Goal: Task Accomplishment & Management: Use online tool/utility

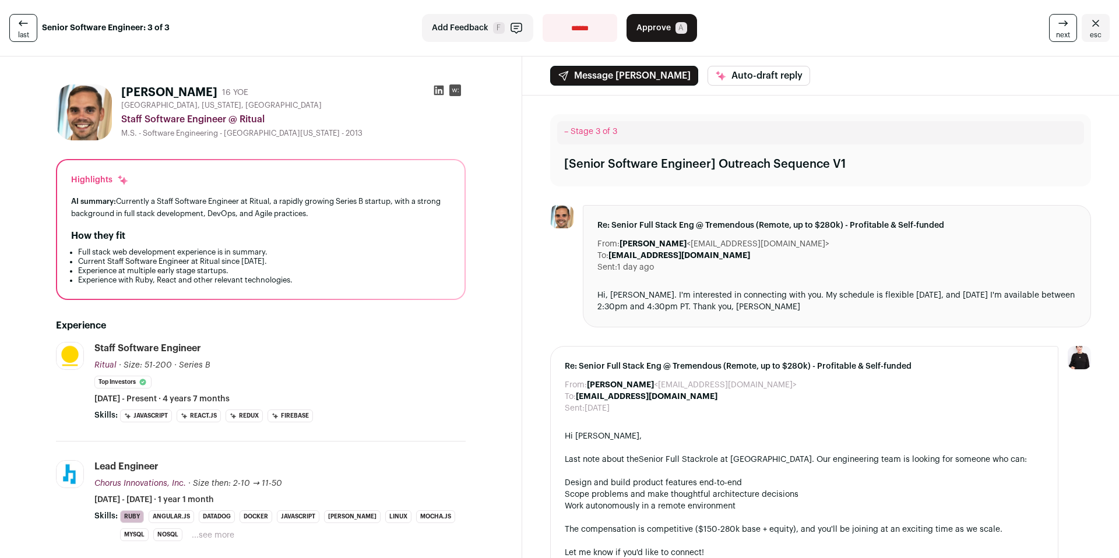
click at [433, 91] on icon at bounding box center [439, 91] width 12 height 12
click at [666, 31] on button "Approve A" at bounding box center [661, 28] width 71 height 28
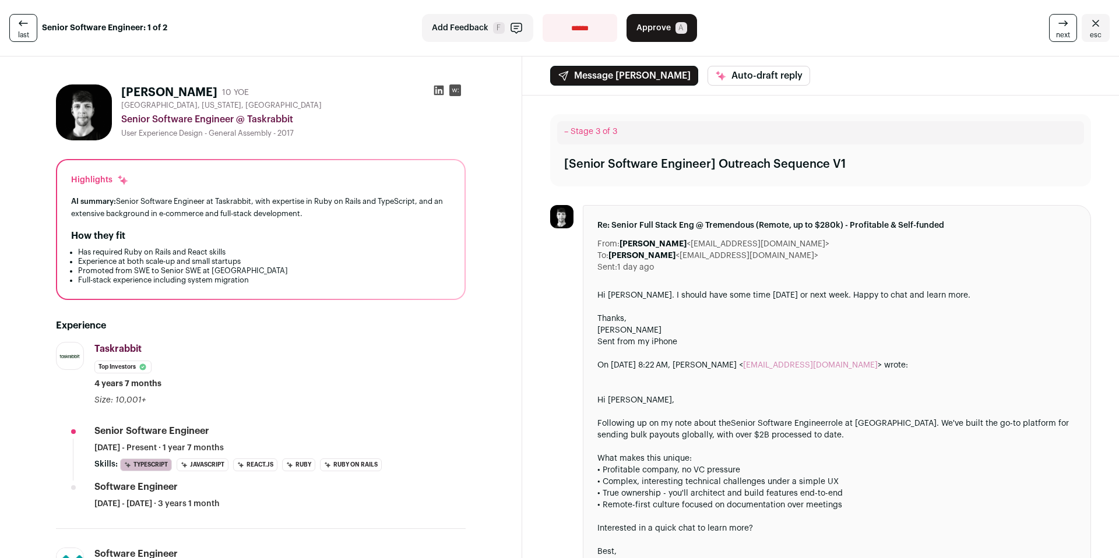
click at [436, 89] on icon at bounding box center [439, 91] width 12 height 12
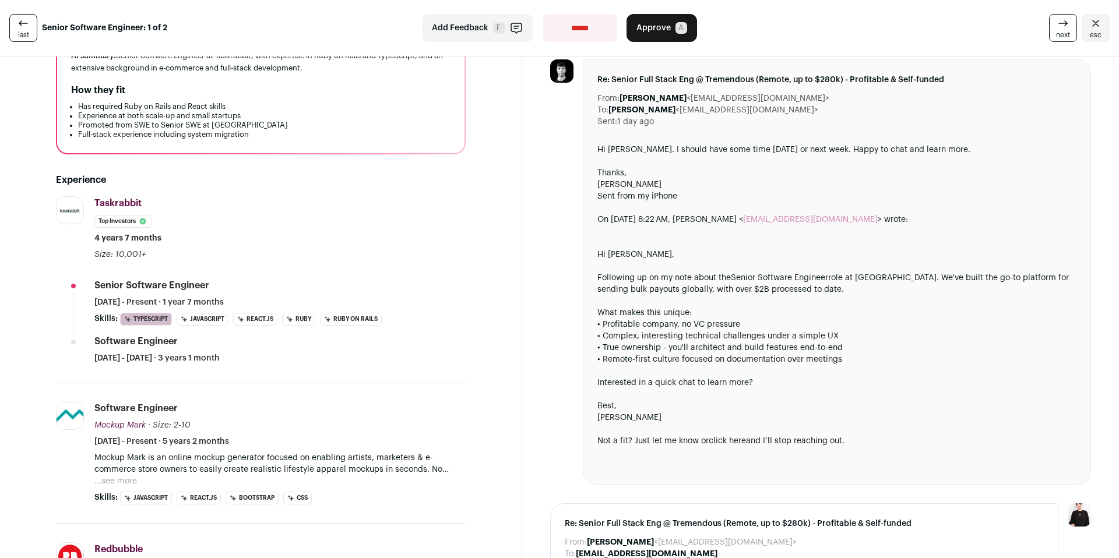
click at [23, 30] on link "last" at bounding box center [23, 28] width 28 height 28
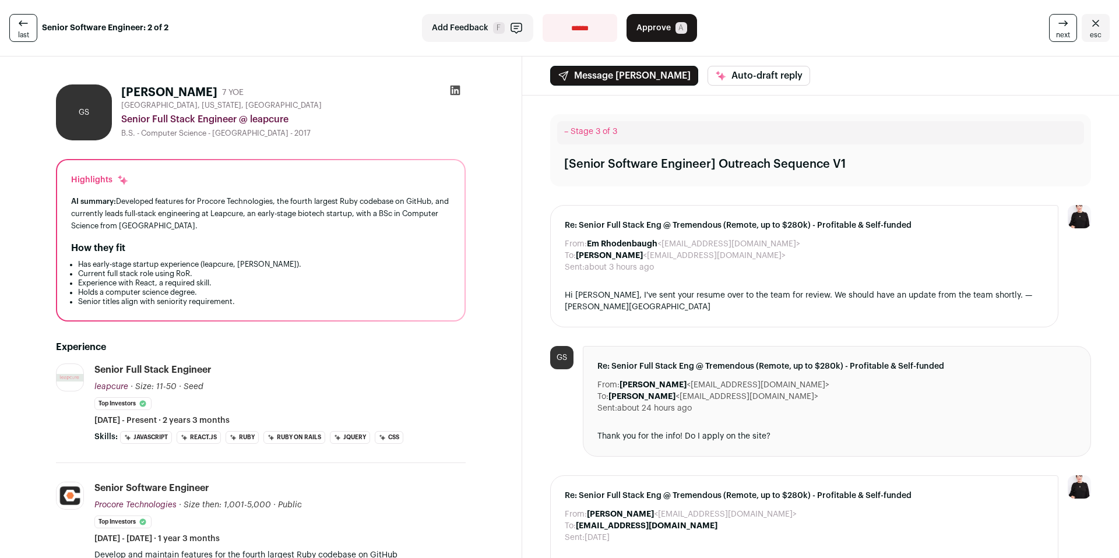
click at [456, 93] on icon at bounding box center [455, 91] width 10 height 10
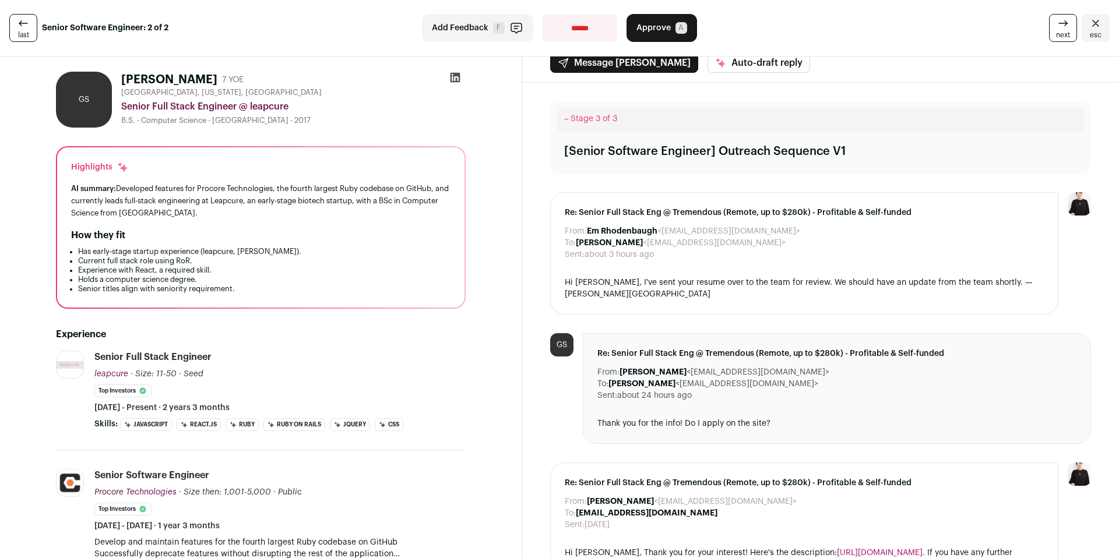
scroll to position [27, 0]
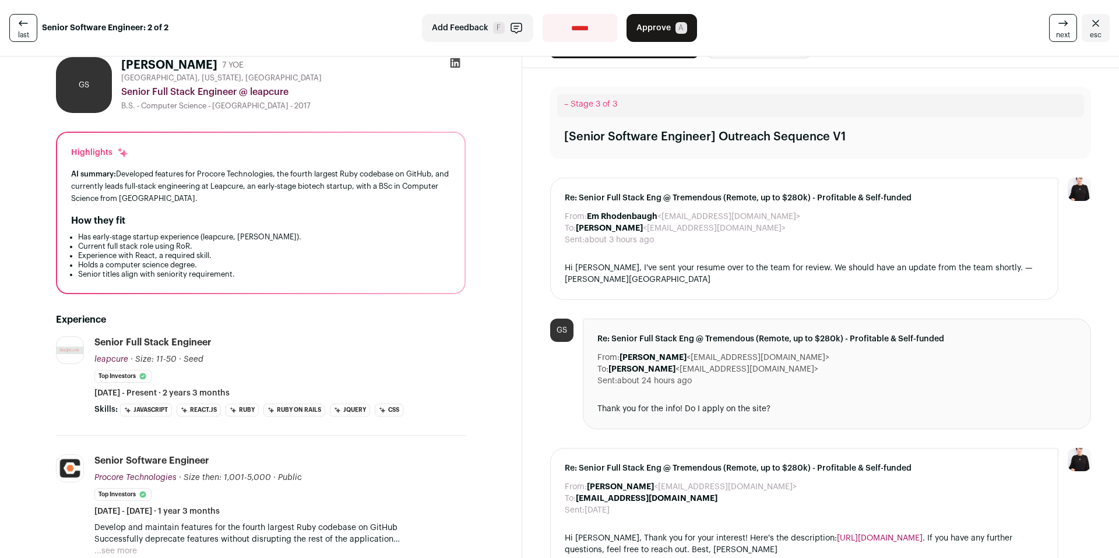
drag, startPoint x: 707, startPoint y: 228, endPoint x: 628, endPoint y: 226, distance: 79.3
click at [628, 226] on dd "[PERSON_NAME] <[EMAIL_ADDRESS][DOMAIN_NAME]>" at bounding box center [681, 229] width 210 height 12
copy dd "[EMAIL_ADDRESS][DOMAIN_NAME]"
